Goal: Task Accomplishment & Management: Manage account settings

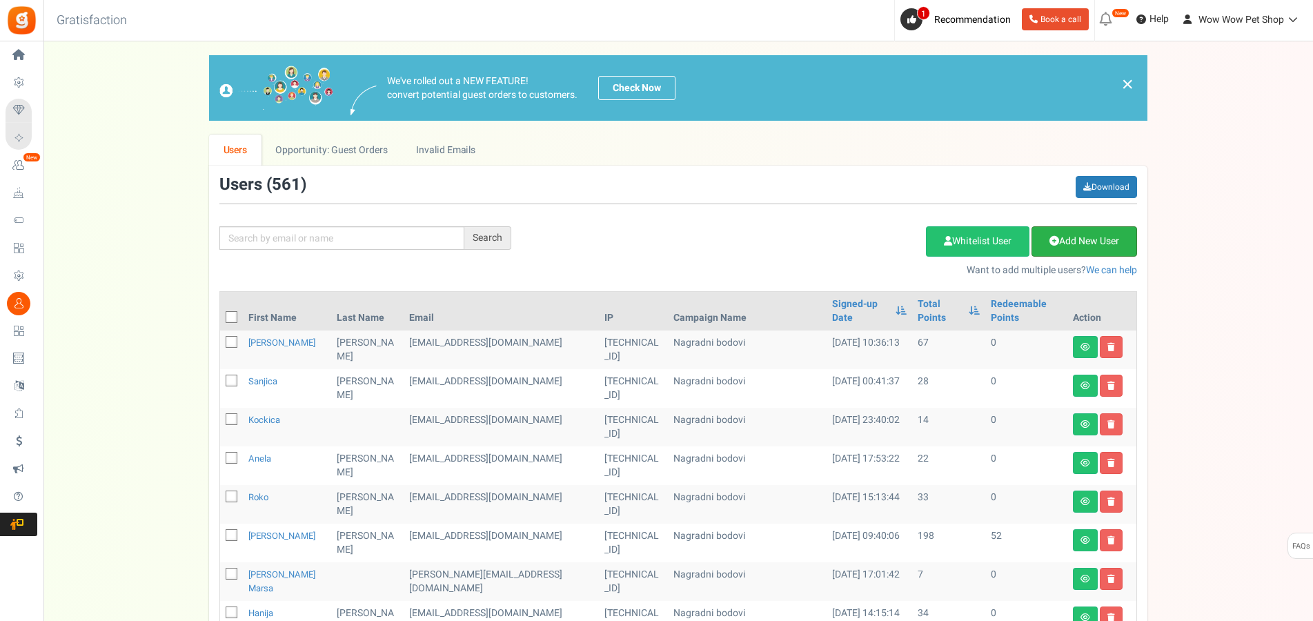
click at [1084, 241] on link "Add New User" at bounding box center [1085, 241] width 106 height 30
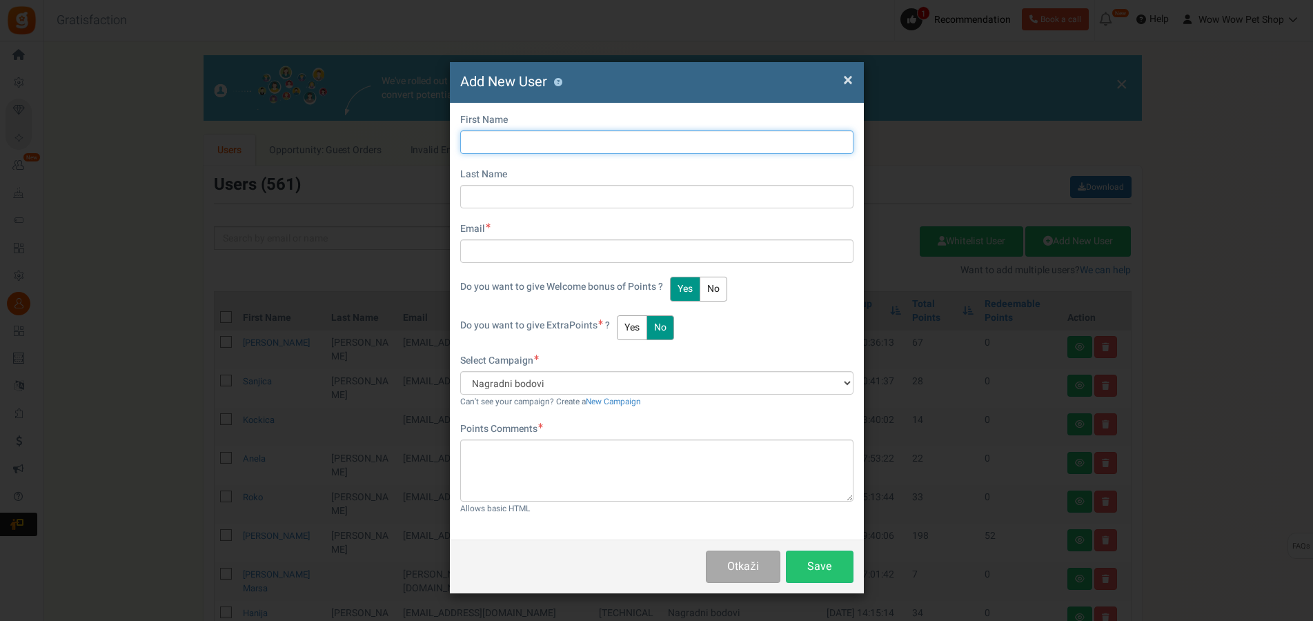
click at [529, 143] on input "text" at bounding box center [656, 141] width 393 height 23
type input "[PERSON_NAME]"
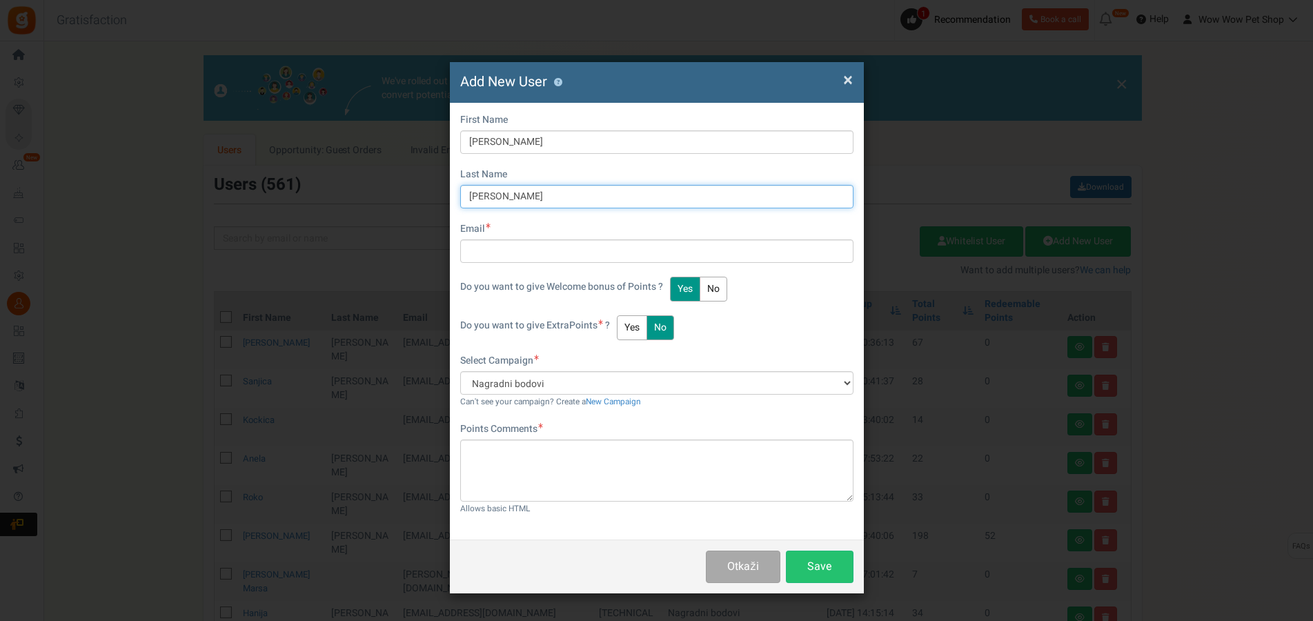
type input "[PERSON_NAME]"
click at [518, 266] on div "First Name [PERSON_NAME] Last Name [PERSON_NAME] Email Do you want to give Welc…" at bounding box center [656, 207] width 393 height 188
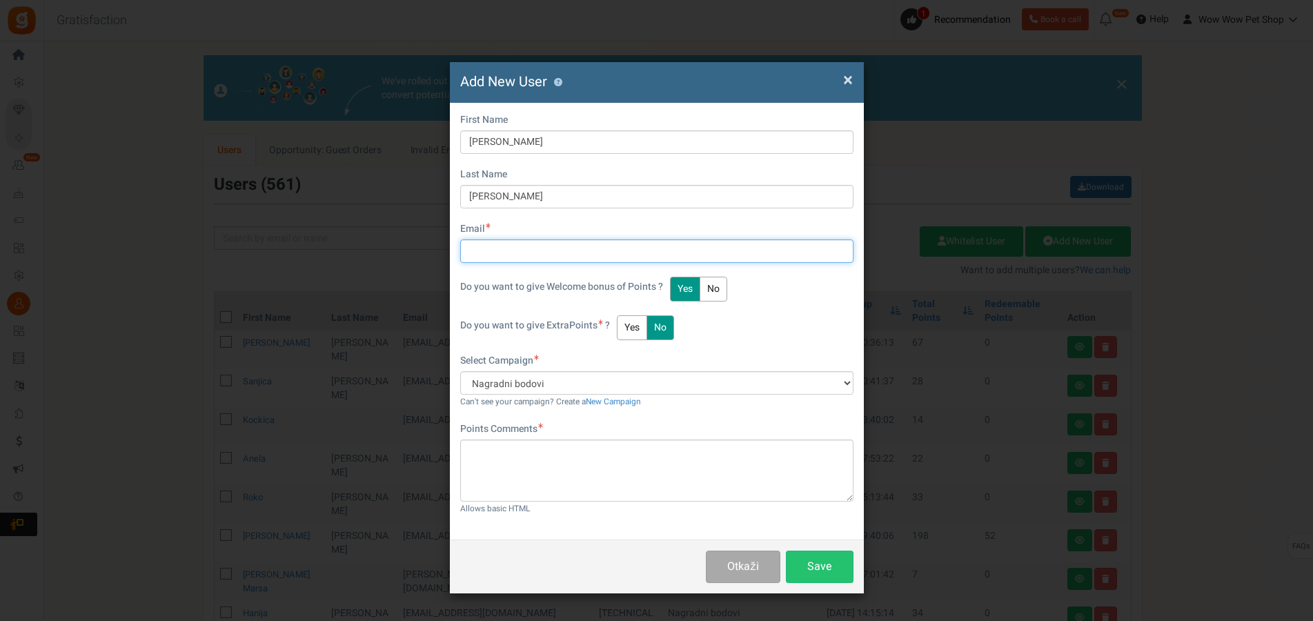
click at [520, 252] on input "text" at bounding box center [656, 250] width 393 height 23
type input "[EMAIL_ADDRESS][DOMAIN_NAME]"
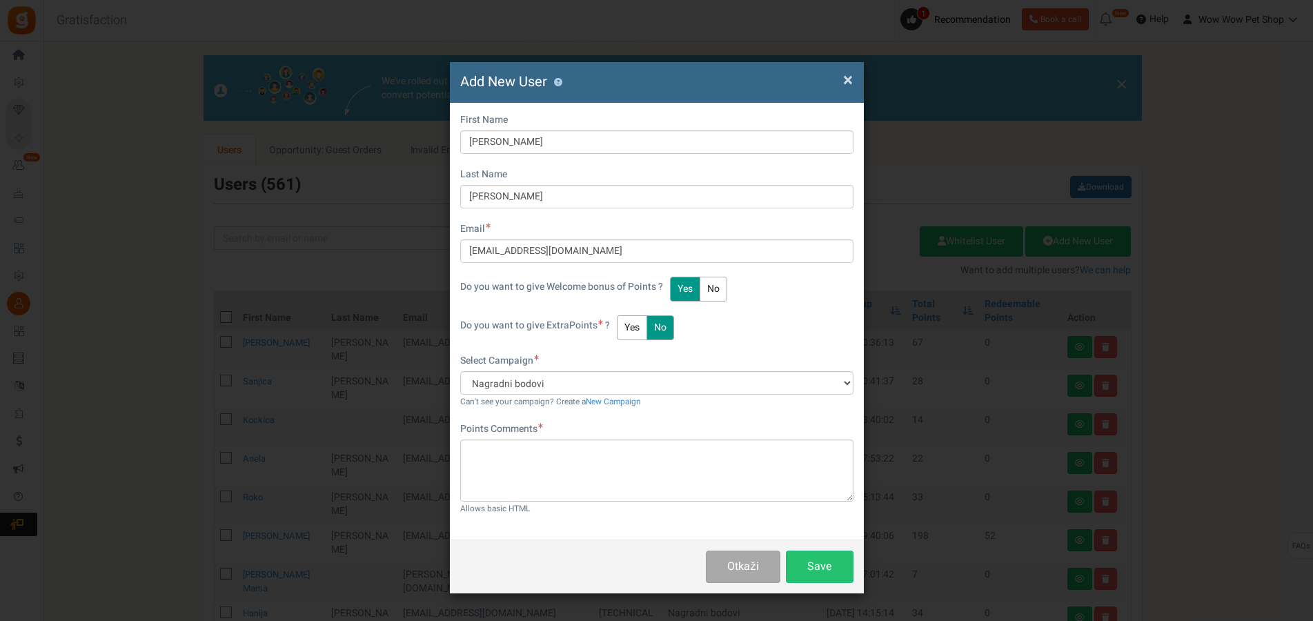
click at [640, 328] on button "Yes" at bounding box center [632, 327] width 30 height 25
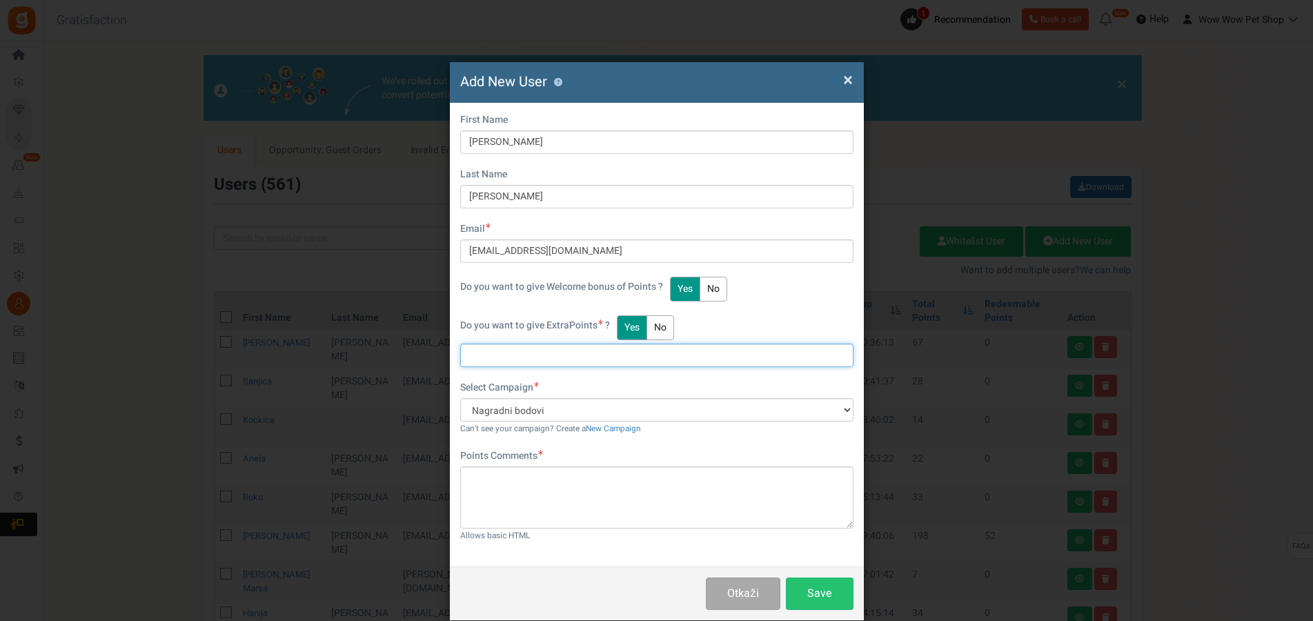
click at [515, 354] on input "text" at bounding box center [656, 355] width 393 height 23
type input "44"
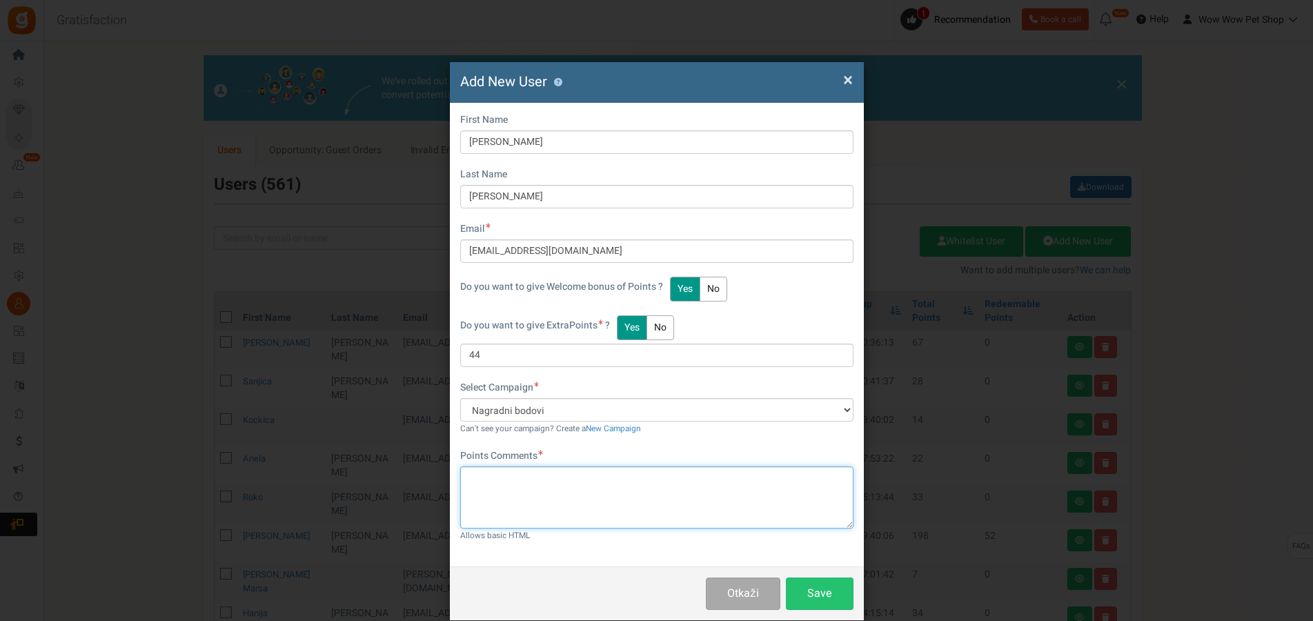
click at [614, 468] on textarea at bounding box center [656, 498] width 393 height 62
type textarea "Račun br. 1310"
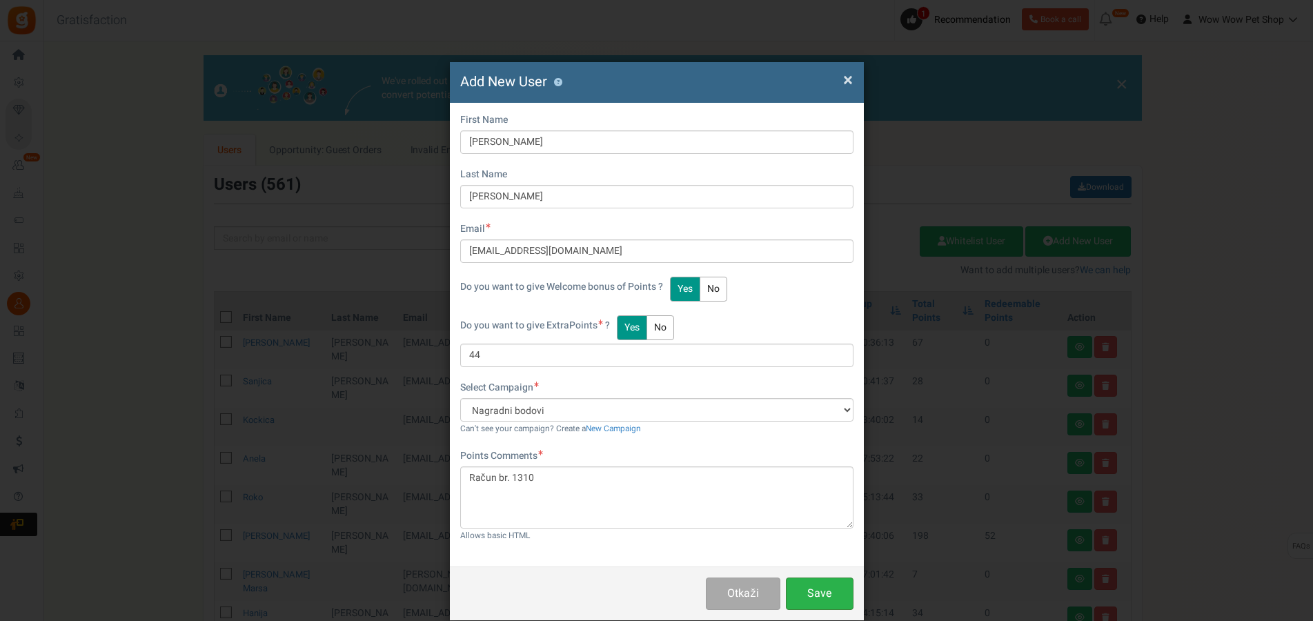
click at [816, 589] on button "Save" at bounding box center [820, 594] width 68 height 32
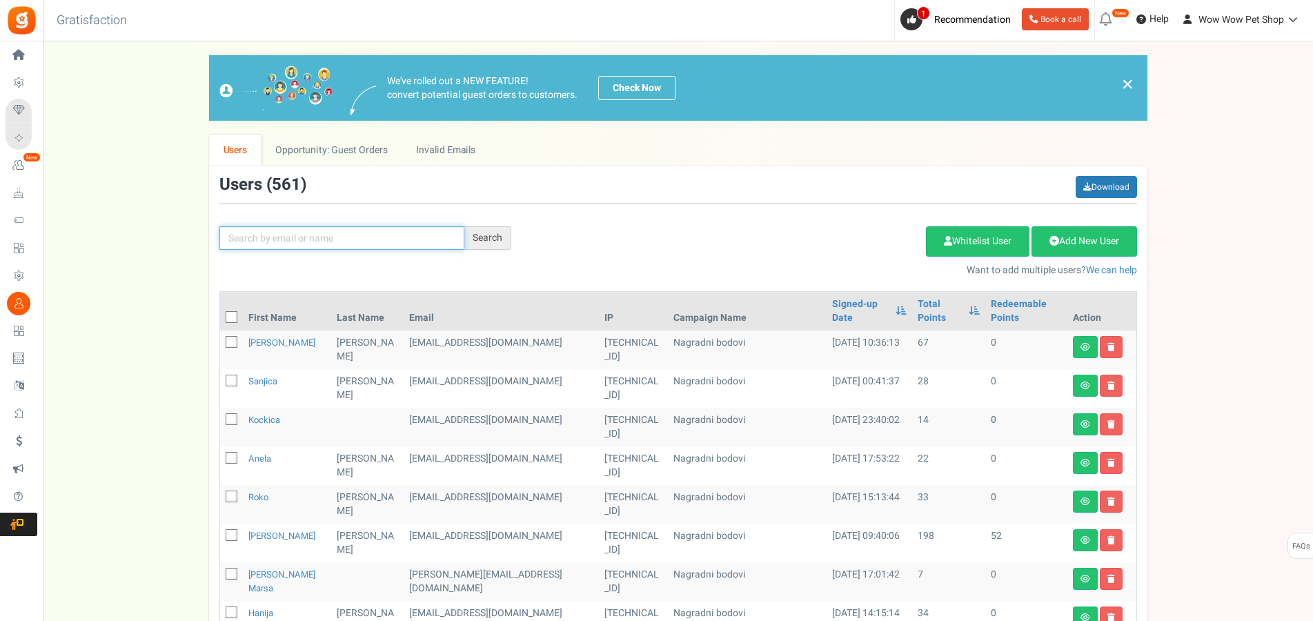
click at [339, 238] on input "text" at bounding box center [341, 237] width 245 height 23
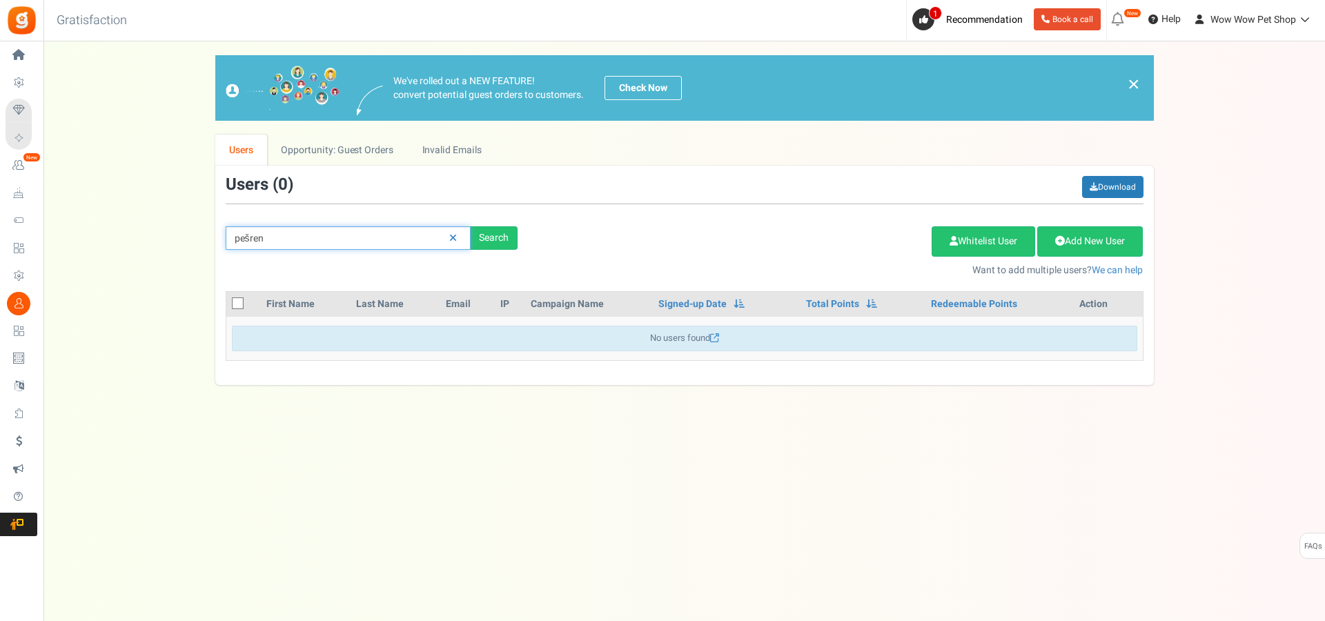
drag, startPoint x: 273, startPoint y: 234, endPoint x: 153, endPoint y: 253, distance: 121.5
click at [226, 250] on input "pešren" at bounding box center [348, 237] width 245 height 23
type input "peršen"
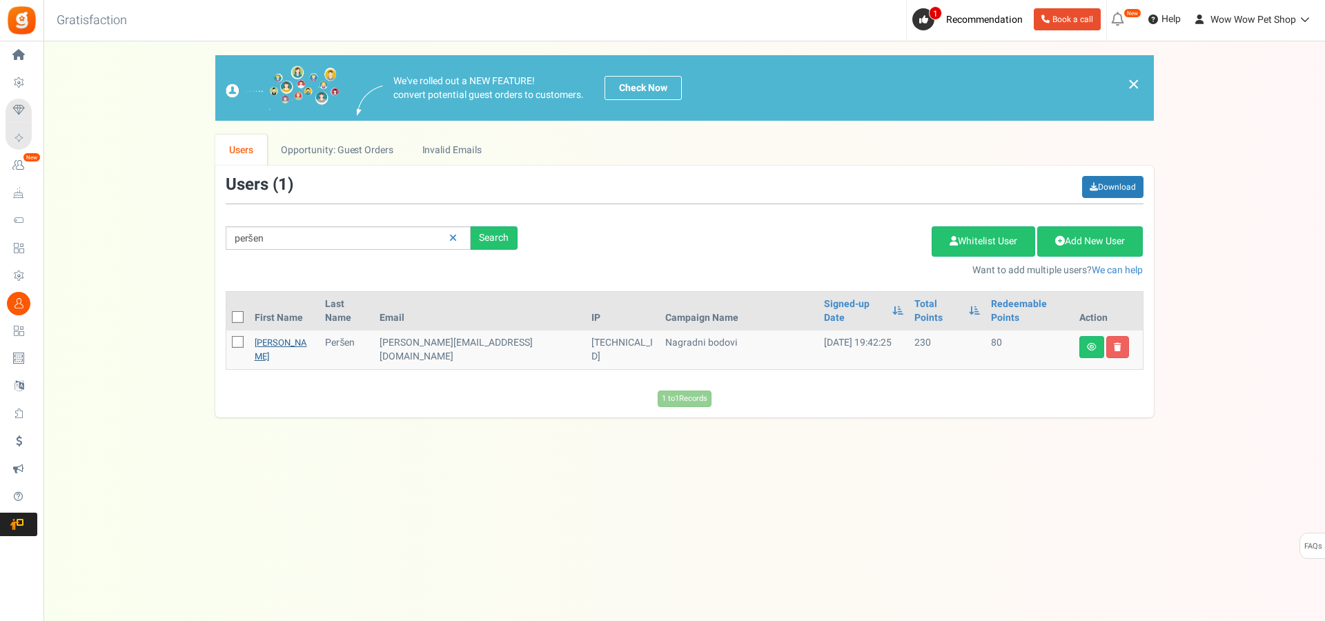
click at [259, 336] on link "[PERSON_NAME]" at bounding box center [281, 349] width 52 height 27
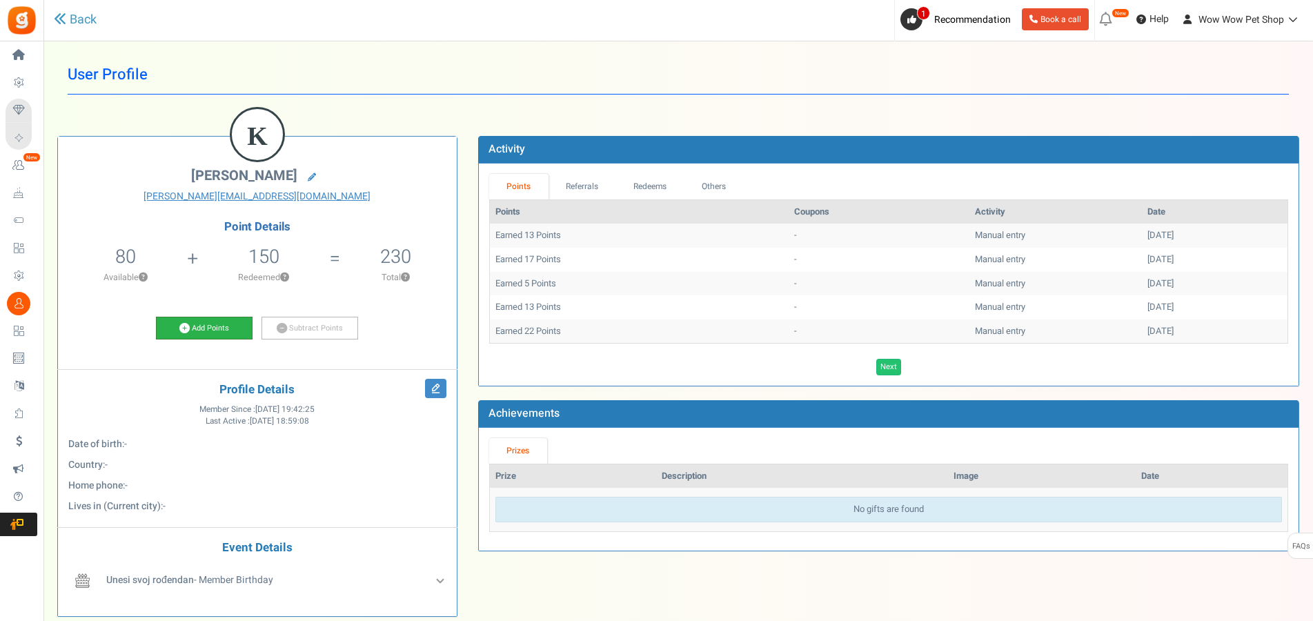
click at [214, 327] on link "Add Points" at bounding box center [204, 328] width 97 height 23
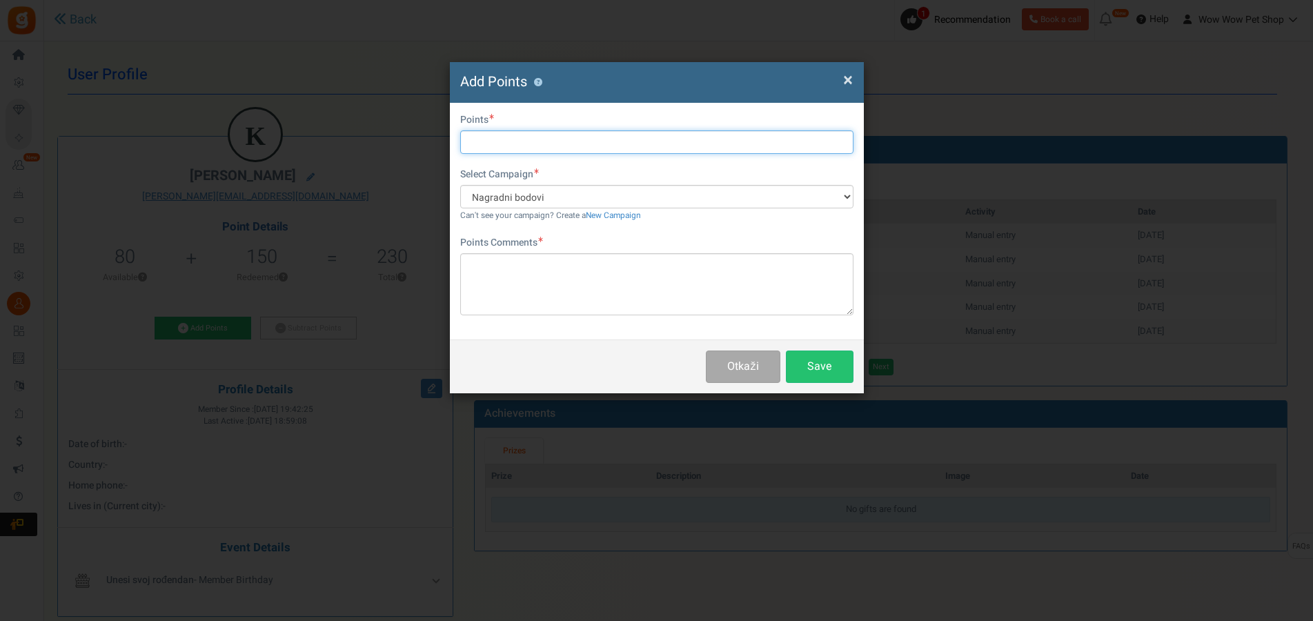
click at [510, 137] on input "text" at bounding box center [656, 141] width 393 height 23
type input "8"
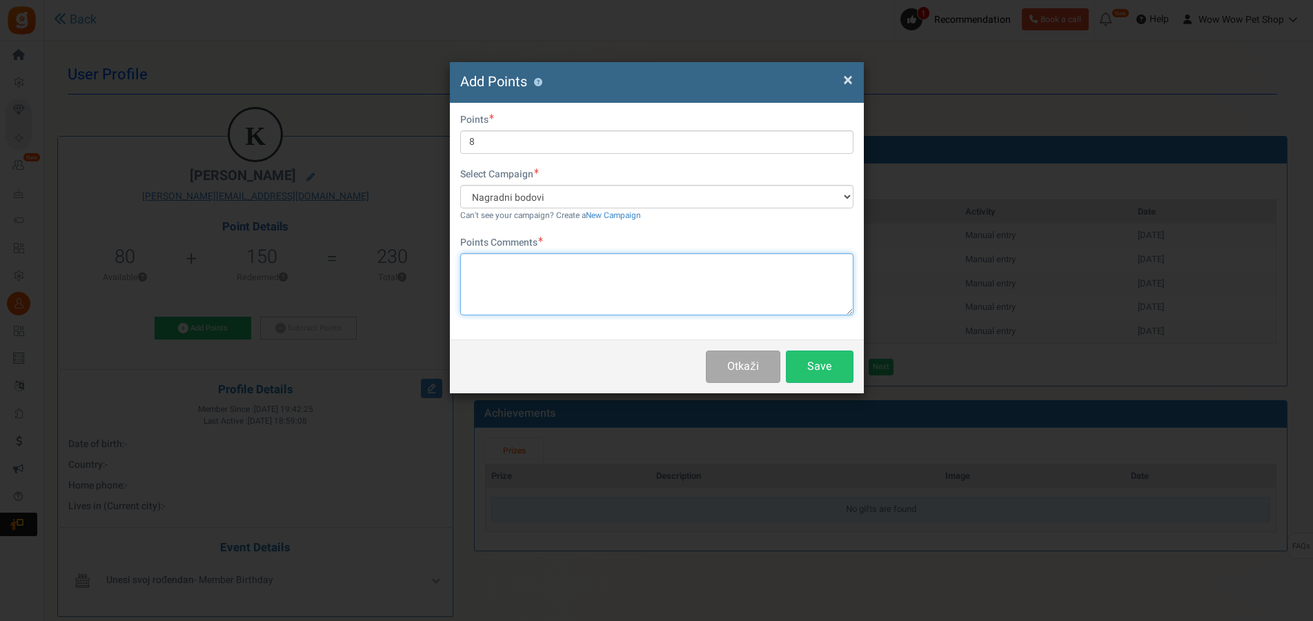
click at [562, 284] on textarea at bounding box center [656, 284] width 393 height 62
paste textarea "1311"
type textarea "Račun br. 1311"
click at [838, 366] on button "Save" at bounding box center [820, 367] width 68 height 32
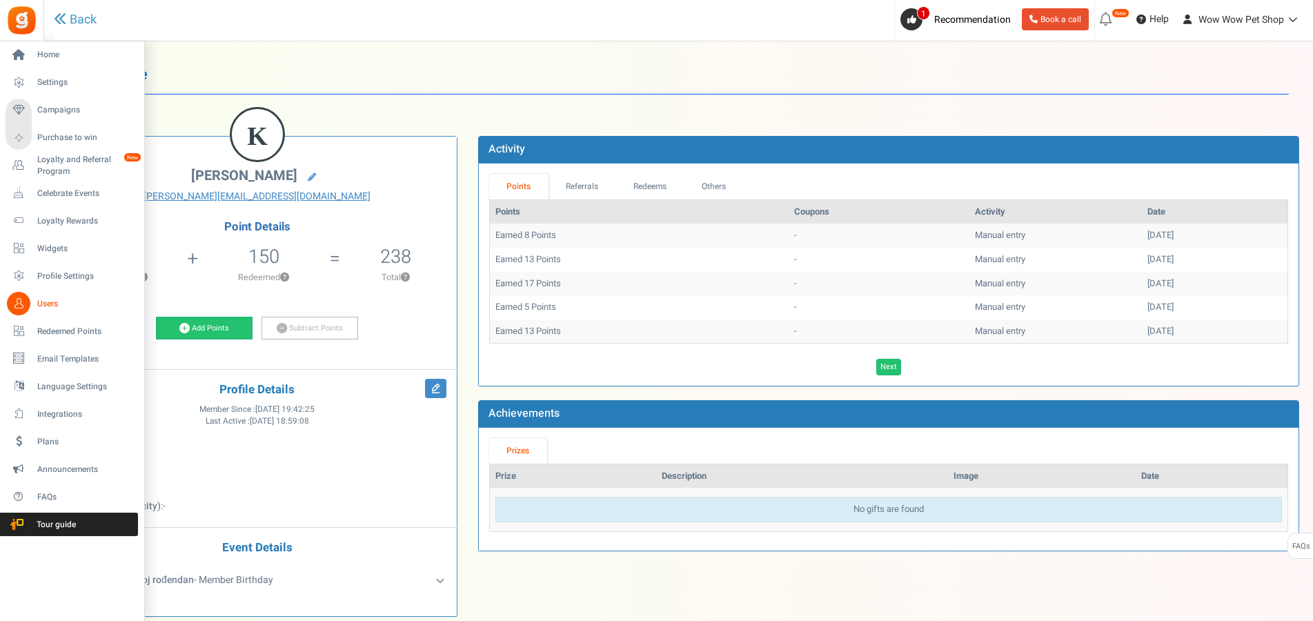
click at [21, 304] on icon at bounding box center [18, 303] width 23 height 23
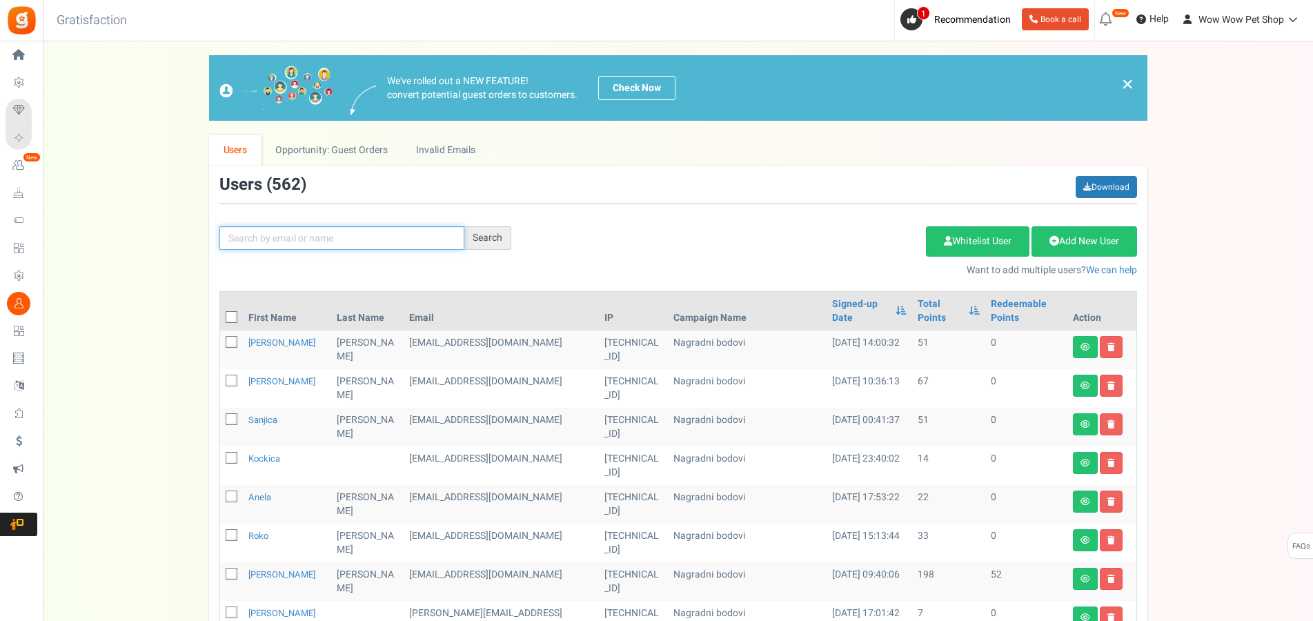
click at [291, 242] on input "text" at bounding box center [341, 237] width 245 height 23
type input "vinkica"
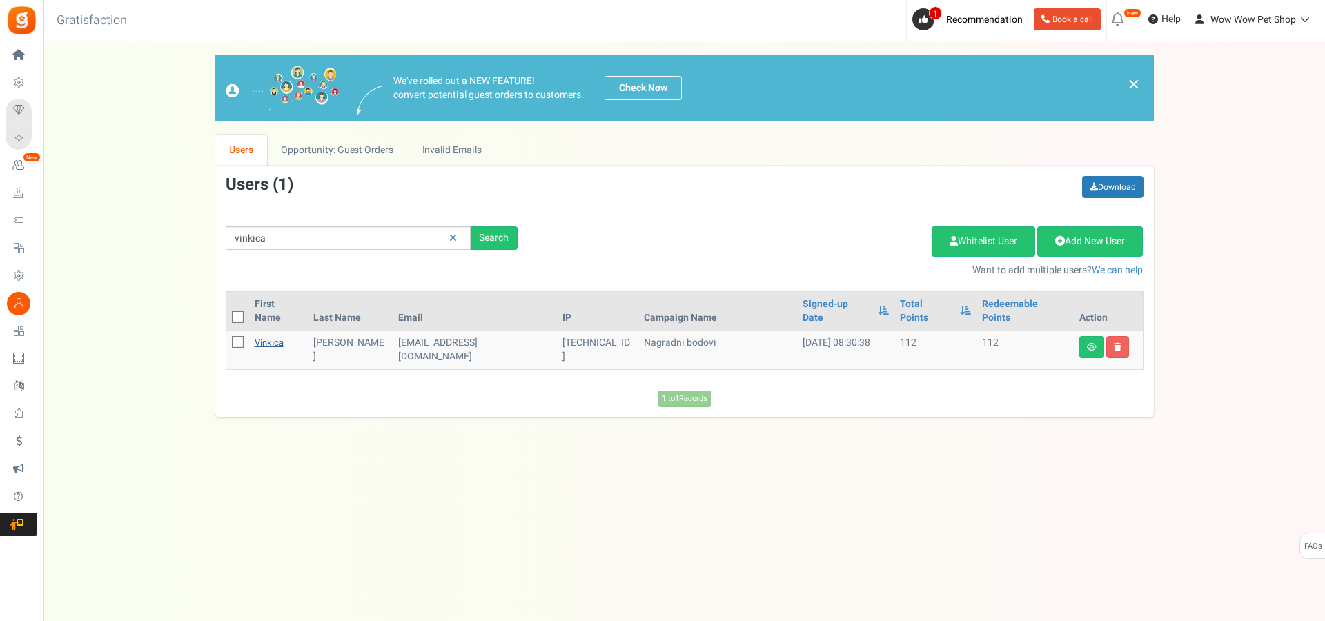
click at [271, 336] on link "Vinkica" at bounding box center [269, 342] width 29 height 13
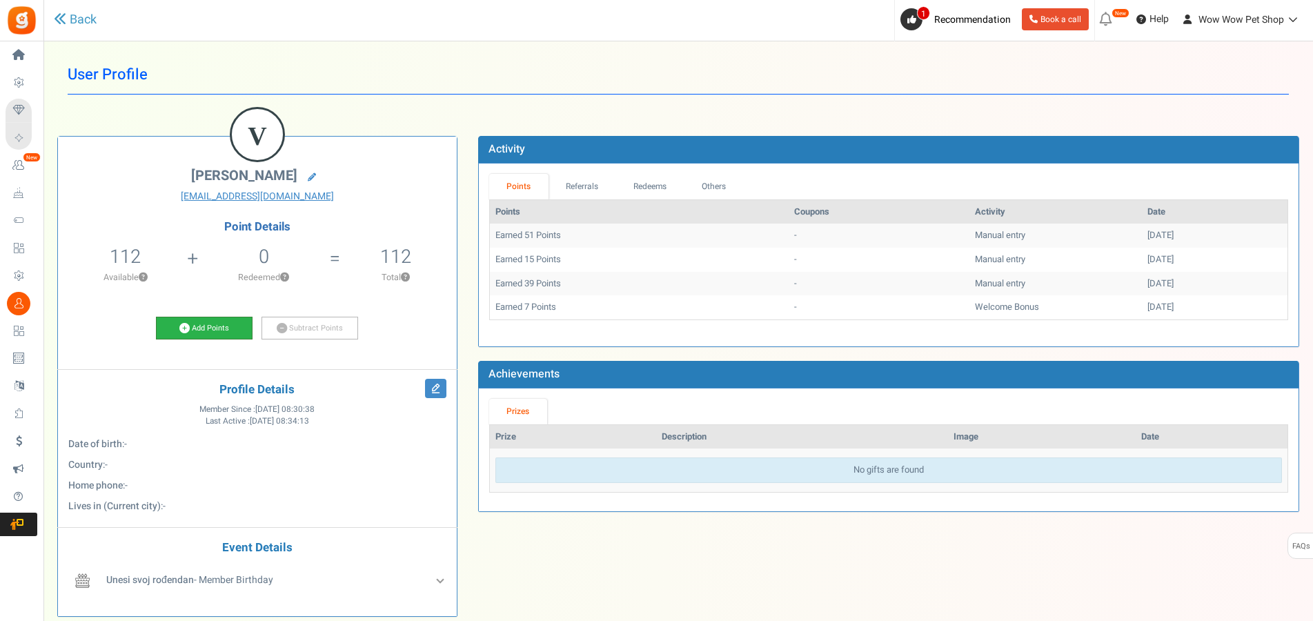
click at [206, 325] on link "Add Points" at bounding box center [204, 328] width 97 height 23
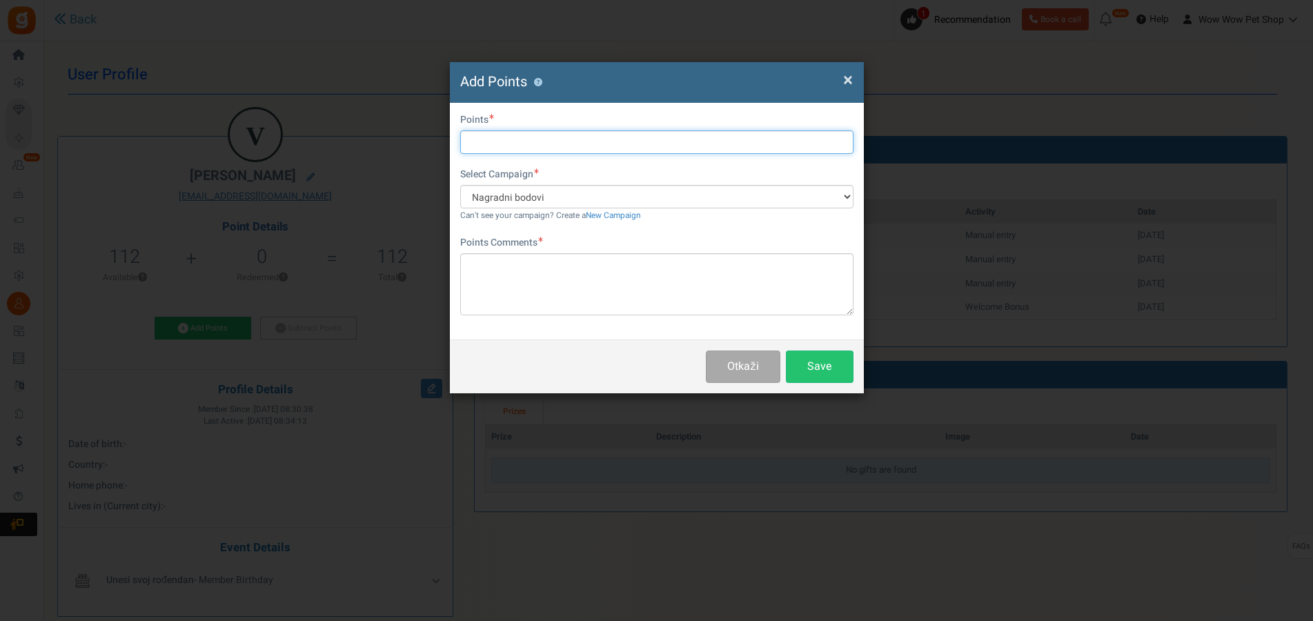
click at [532, 148] on input "text" at bounding box center [656, 141] width 393 height 23
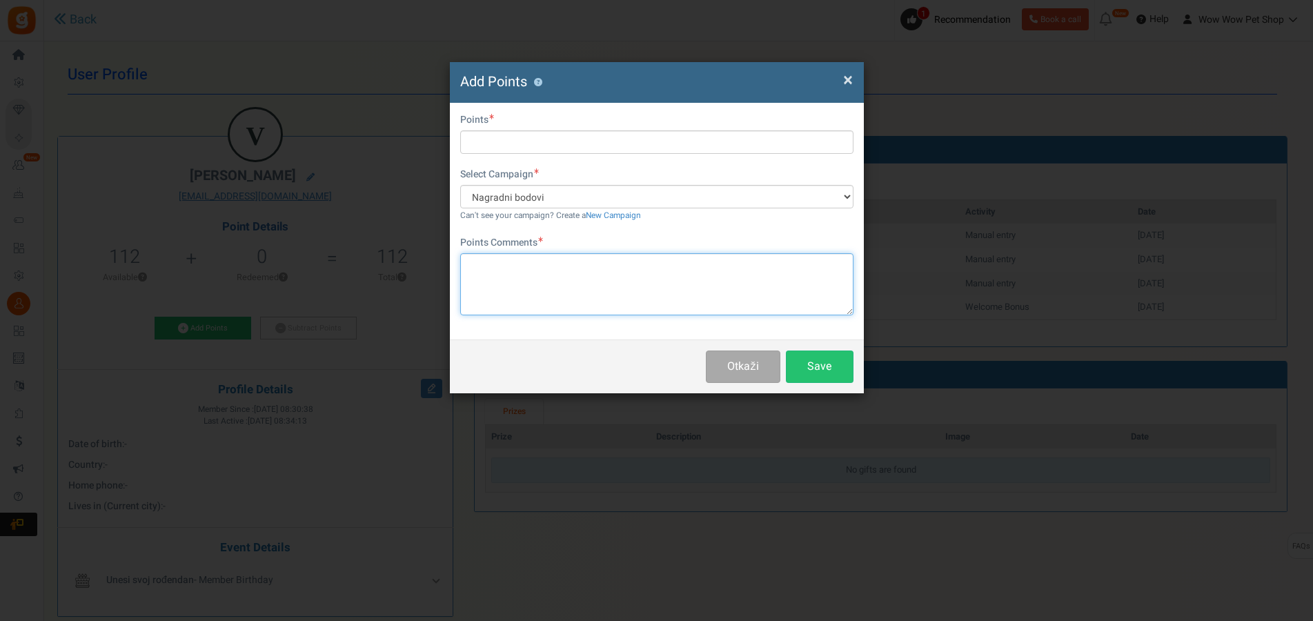
click at [548, 269] on textarea at bounding box center [656, 284] width 393 height 62
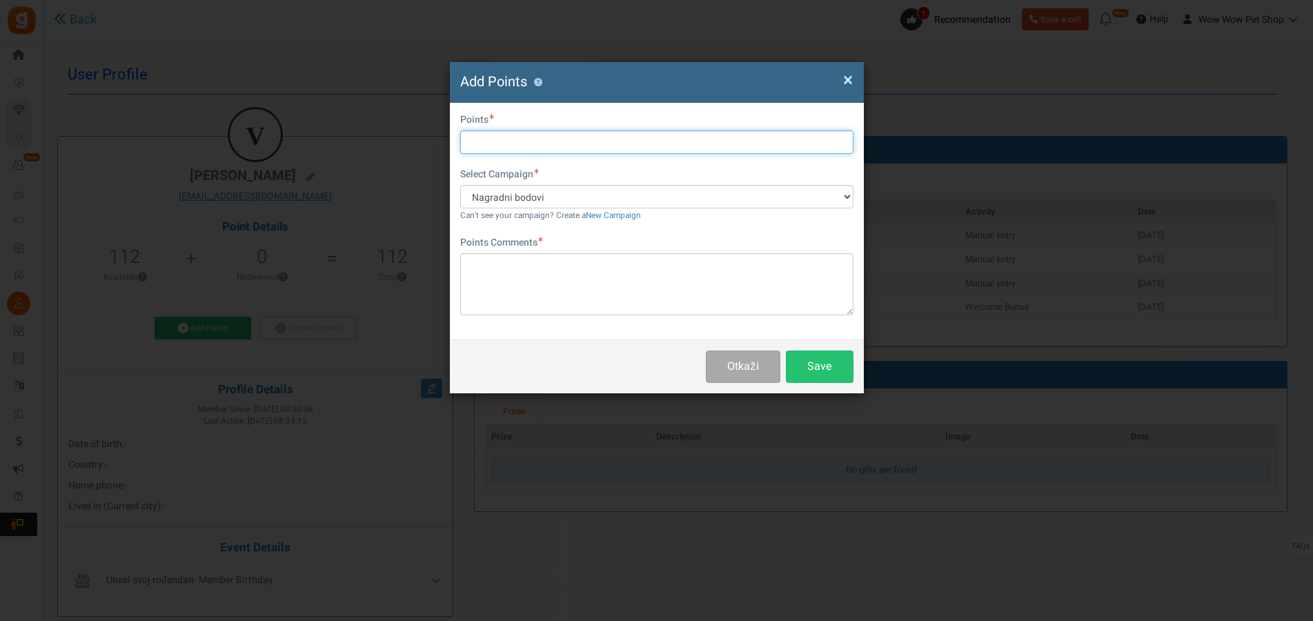
click at [553, 141] on input "text" at bounding box center [656, 141] width 393 height 23
type input "15"
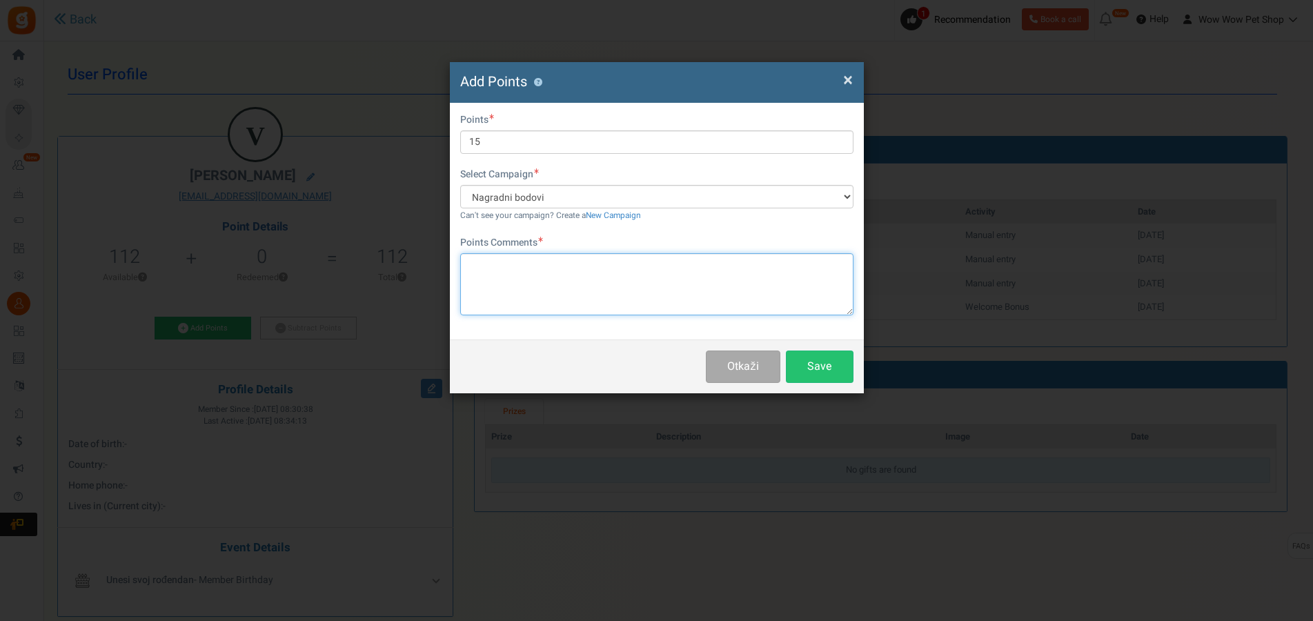
click at [552, 293] on textarea at bounding box center [656, 284] width 393 height 62
paste textarea "1312"
click at [512, 264] on textarea "Račun br .1312" at bounding box center [656, 284] width 393 height 62
click at [504, 264] on textarea "Račun br . 1312" at bounding box center [656, 284] width 393 height 62
click at [508, 264] on textarea "Račun br . 1312" at bounding box center [656, 284] width 393 height 62
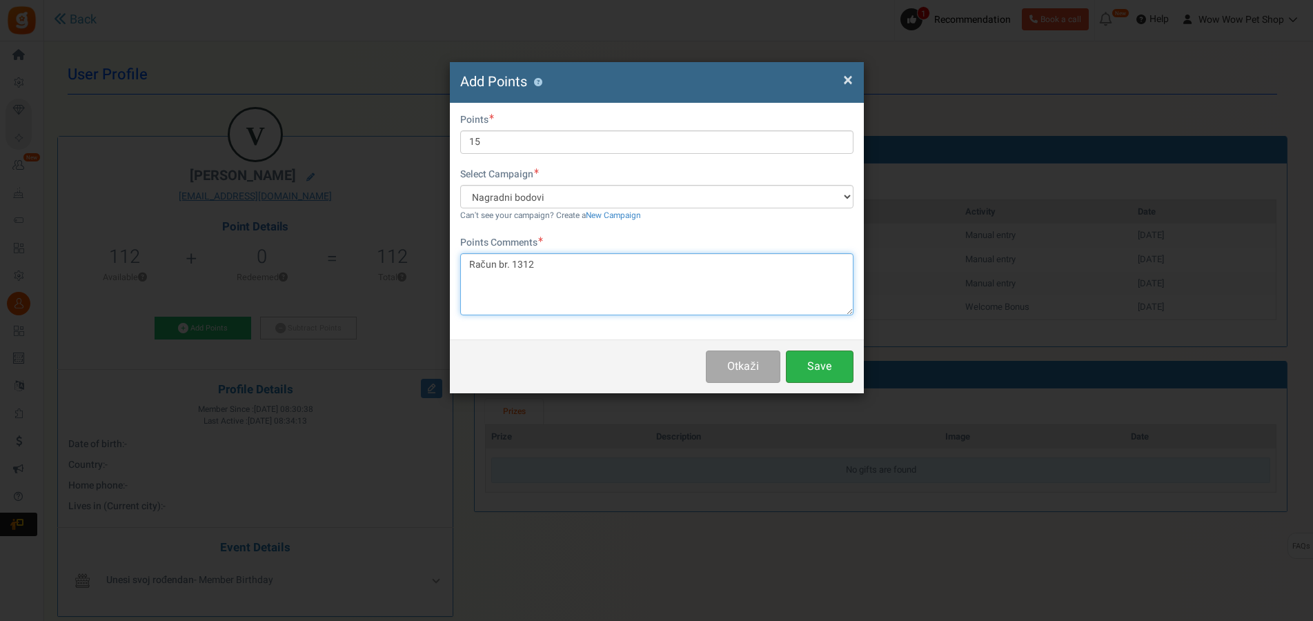
type textarea "Račun br. 1312"
click at [807, 364] on button "Save" at bounding box center [820, 367] width 68 height 32
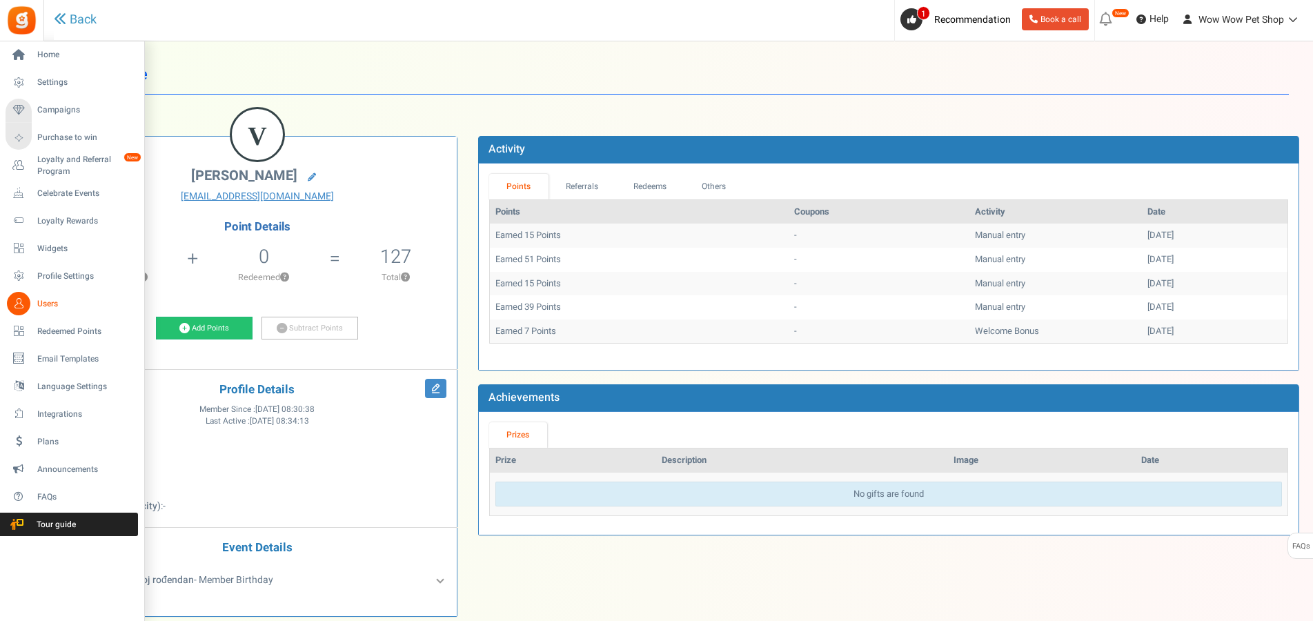
click at [10, 301] on icon at bounding box center [18, 303] width 23 height 23
